Goal: Browse casually: Explore the website without a specific task or goal

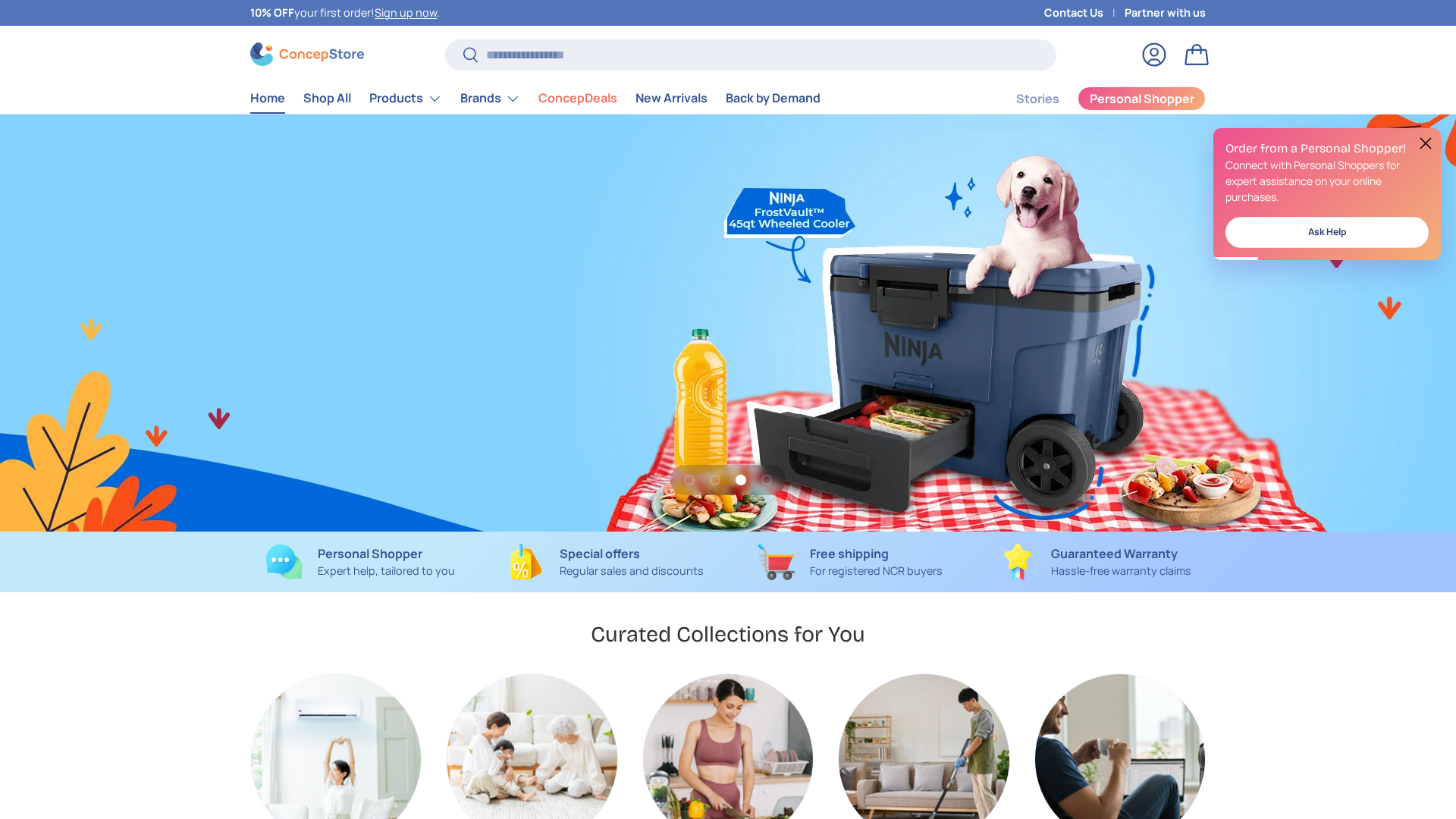
scroll to position [0, 2911]
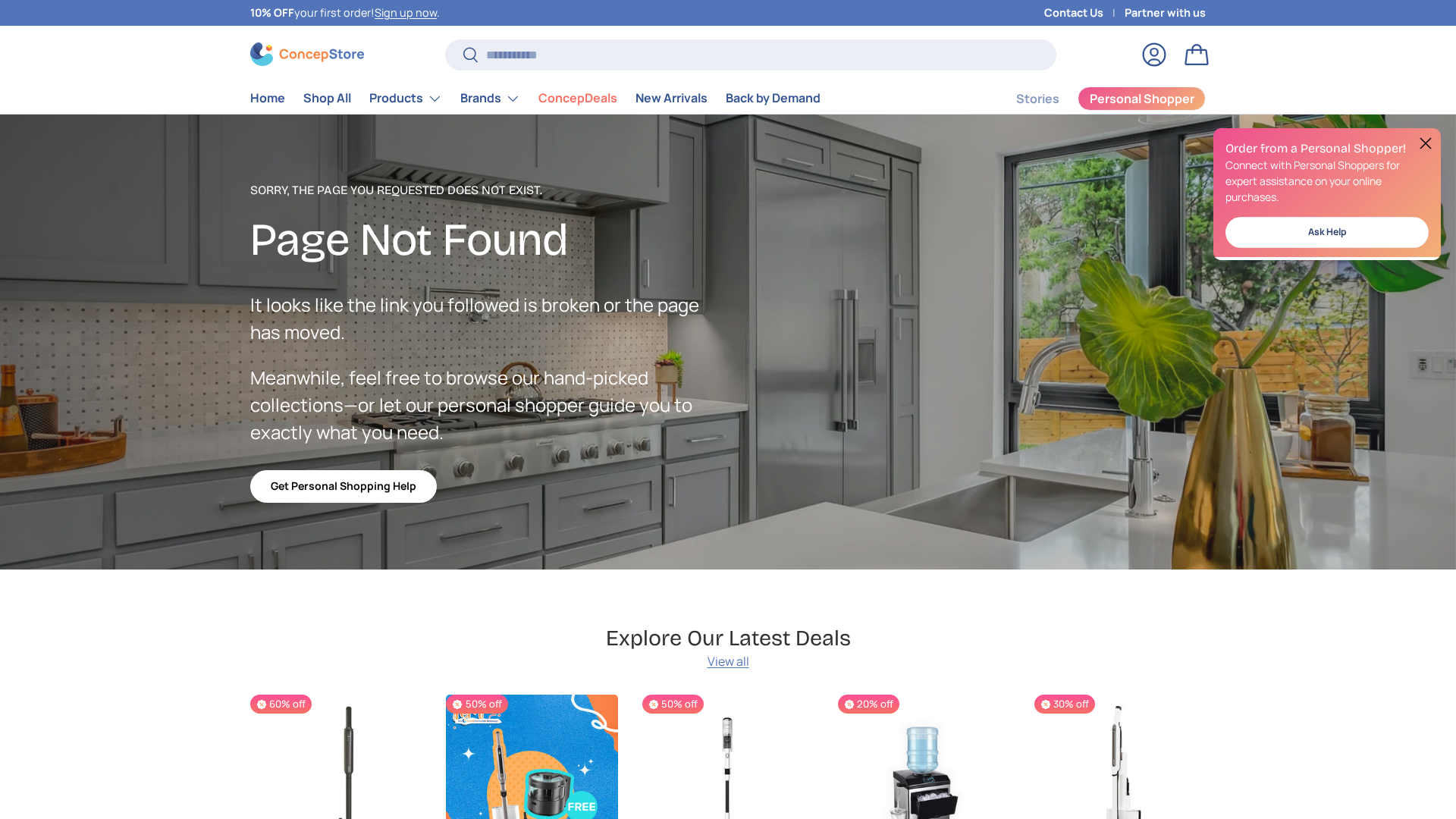
scroll to position [2636, 6199]
